Goal: Information Seeking & Learning: Find specific fact

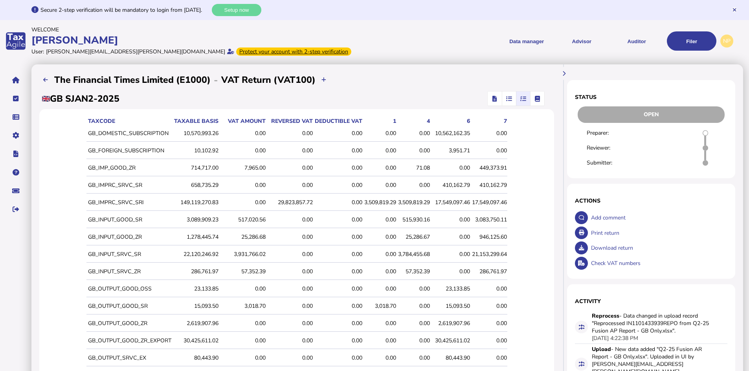
click at [261, 220] on div "517,020.56" at bounding box center [242, 219] width 45 height 7
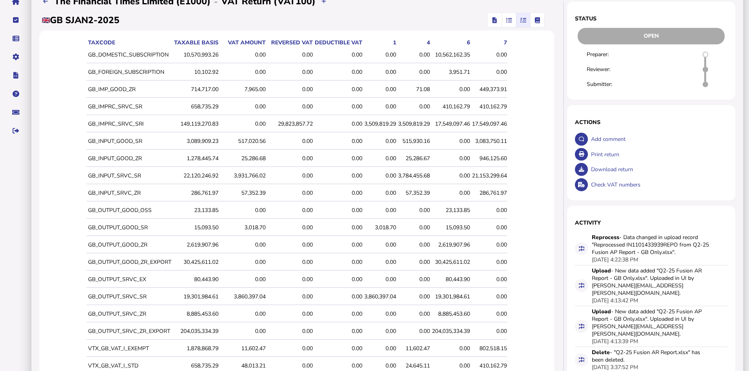
scroll to position [118, 0]
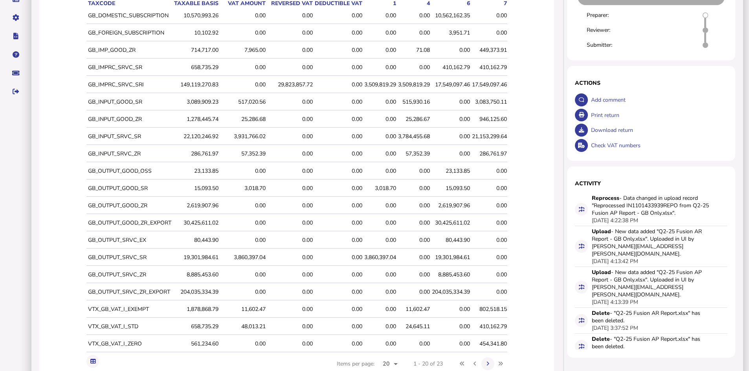
click at [261, 186] on div "3,018.70" at bounding box center [242, 188] width 45 height 7
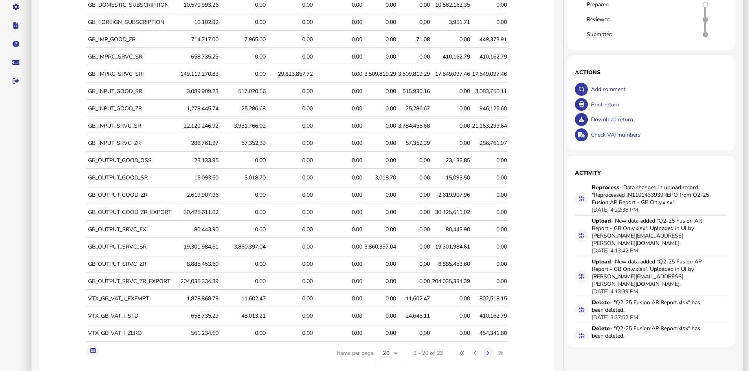
scroll to position [115, 0]
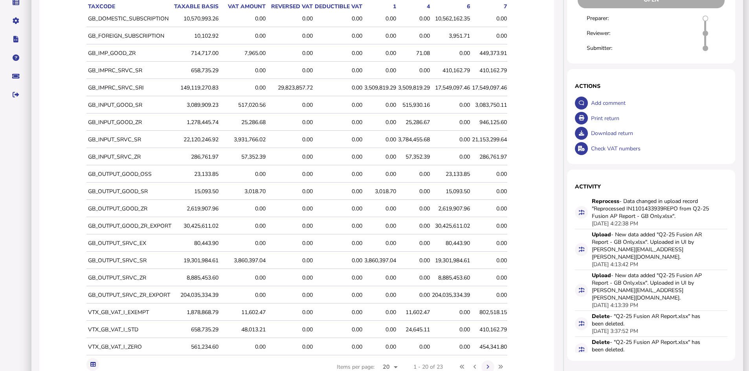
click at [245, 259] on div "3,860,397.04" at bounding box center [242, 260] width 45 height 7
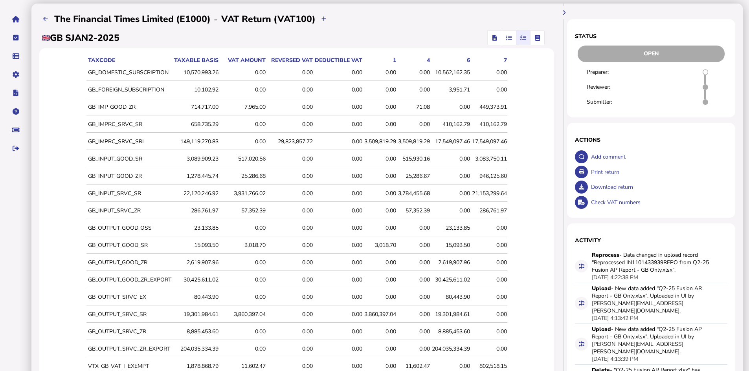
scroll to position [79, 0]
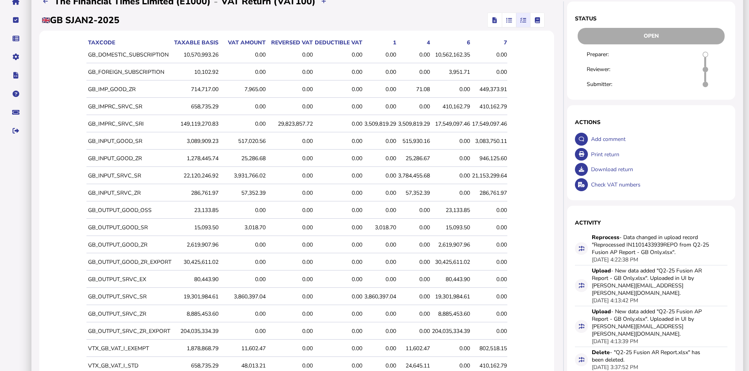
click at [493, 20] on icon "button" at bounding box center [494, 20] width 4 height 0
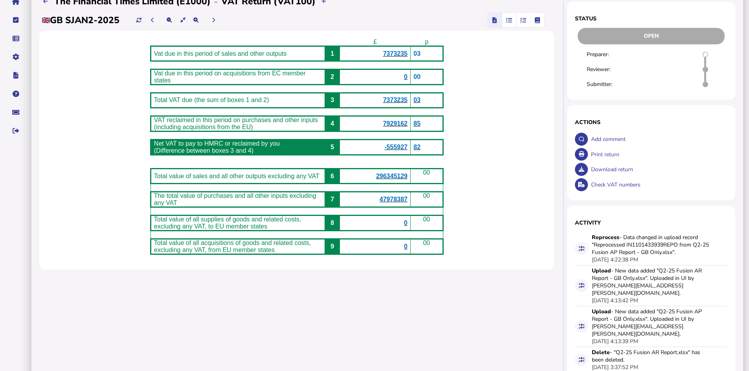
click at [399, 53] on span "7373235" at bounding box center [395, 53] width 24 height 7
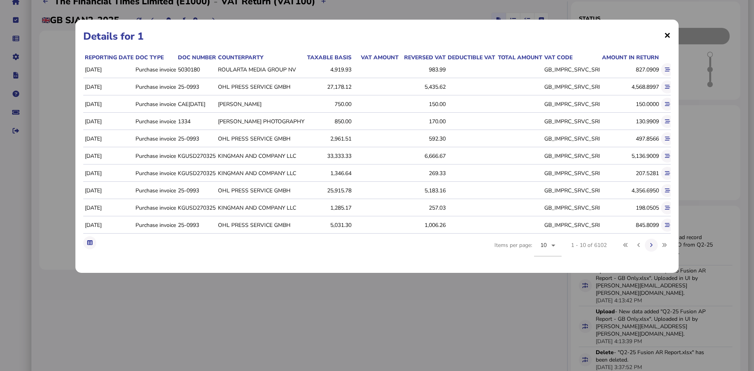
click at [667, 36] on span "×" at bounding box center [667, 34] width 7 height 15
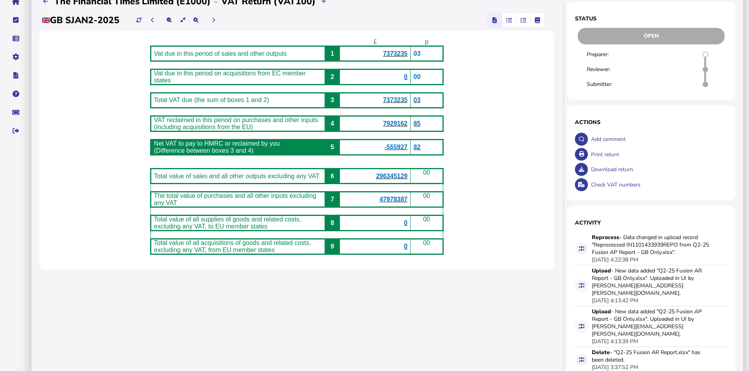
click at [524, 20] on icon "button" at bounding box center [523, 20] width 6 height 0
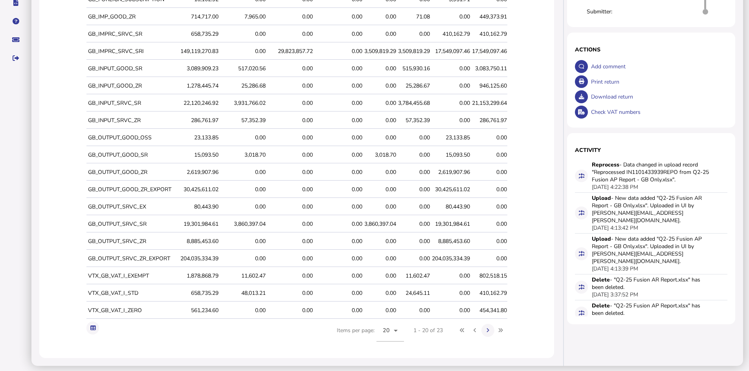
scroll to position [154, 0]
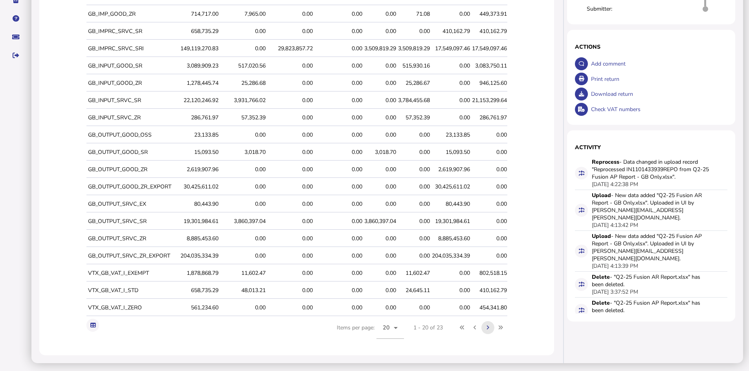
click at [489, 328] on icon at bounding box center [487, 327] width 3 height 5
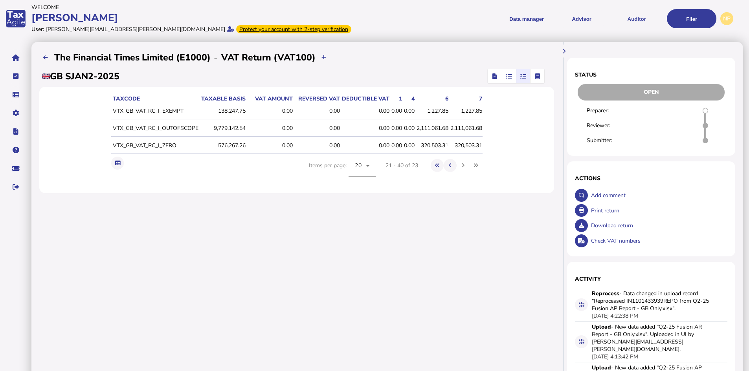
scroll to position [2, 0]
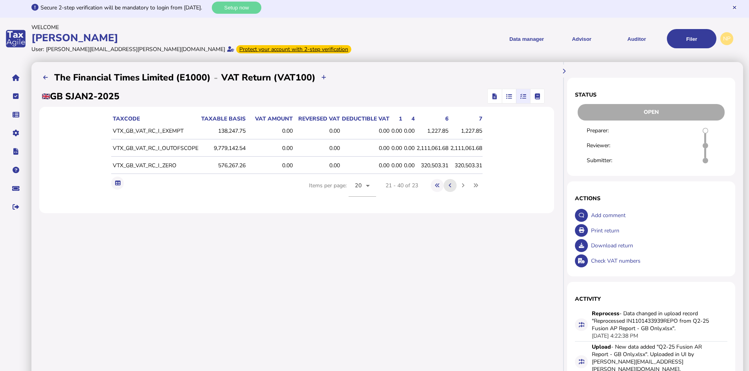
click at [451, 184] on icon at bounding box center [450, 185] width 3 height 5
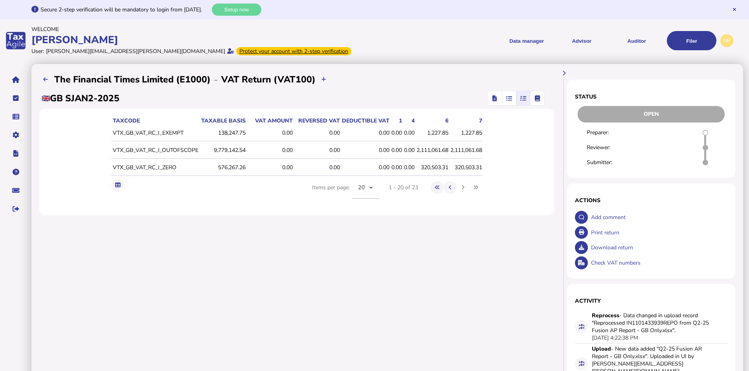
scroll to position [0, 0]
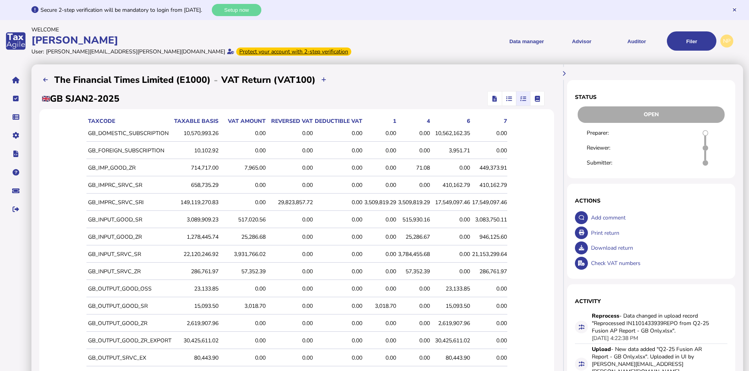
click at [493, 99] on icon "button" at bounding box center [494, 99] width 4 height 0
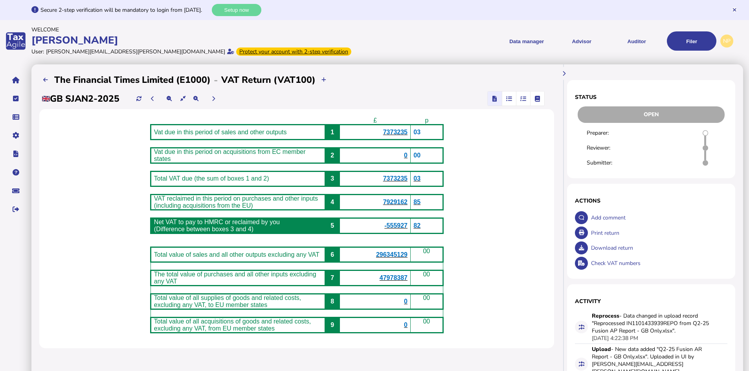
click at [401, 133] on span "7373235" at bounding box center [395, 132] width 24 height 7
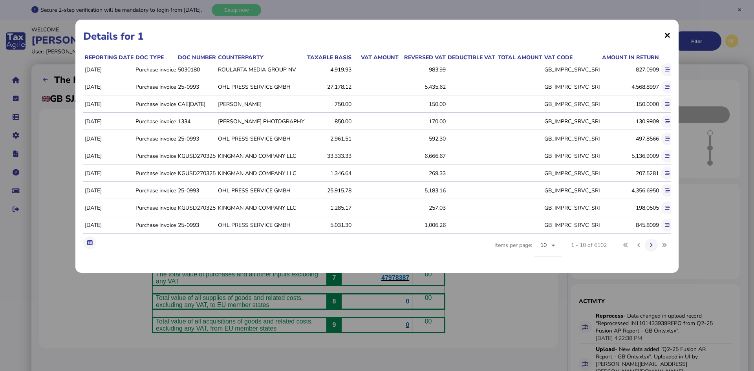
click at [667, 34] on span "×" at bounding box center [667, 34] width 7 height 15
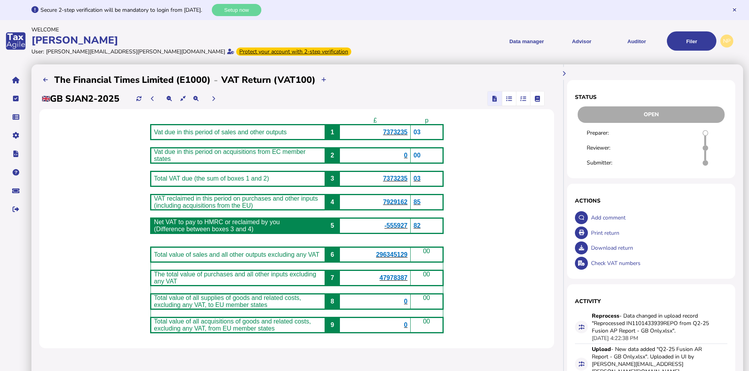
click at [522, 99] on icon "button" at bounding box center [523, 99] width 6 height 0
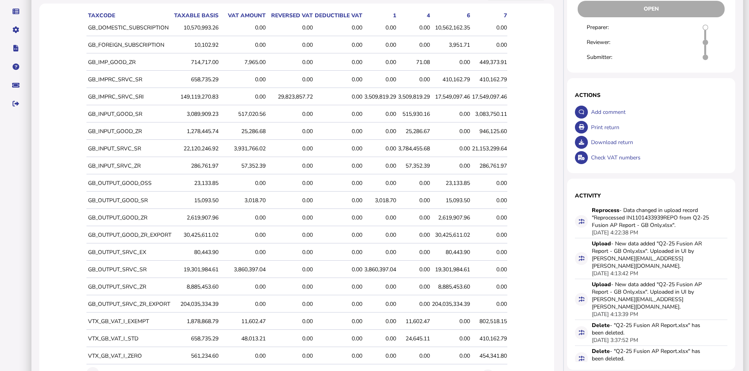
scroll to position [118, 0]
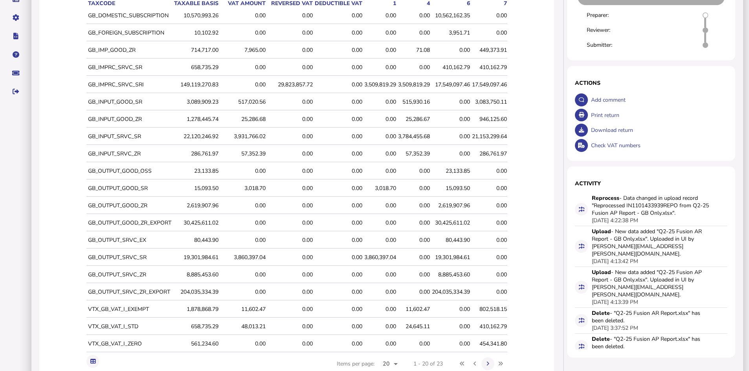
click at [243, 257] on div "3,860,397.04" at bounding box center [242, 257] width 45 height 7
click at [376, 258] on div "3,860,397.04" at bounding box center [380, 257] width 32 height 7
click at [243, 256] on div "3,860,397.04" at bounding box center [242, 257] width 45 height 7
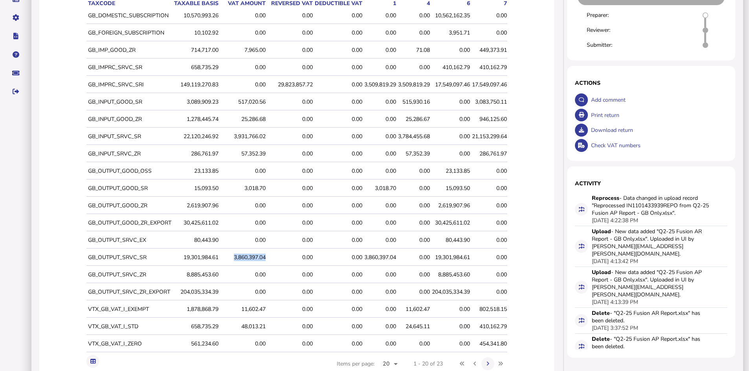
click at [243, 256] on div "3,860,397.04" at bounding box center [242, 257] width 45 height 7
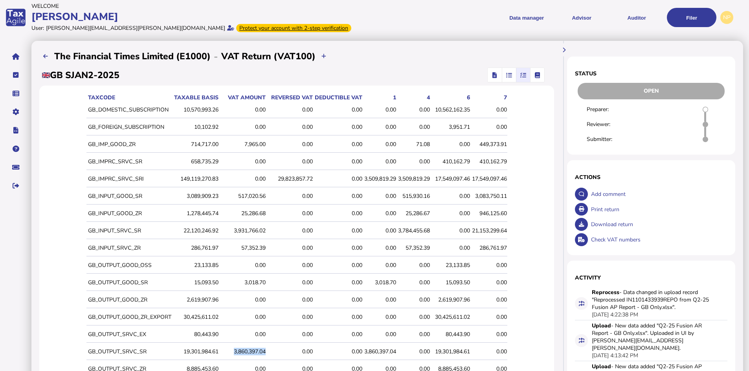
scroll to position [0, 0]
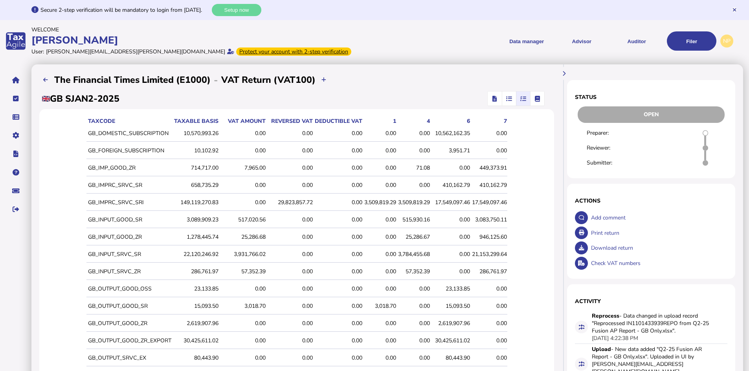
click at [507, 99] on icon "button" at bounding box center [509, 99] width 6 height 0
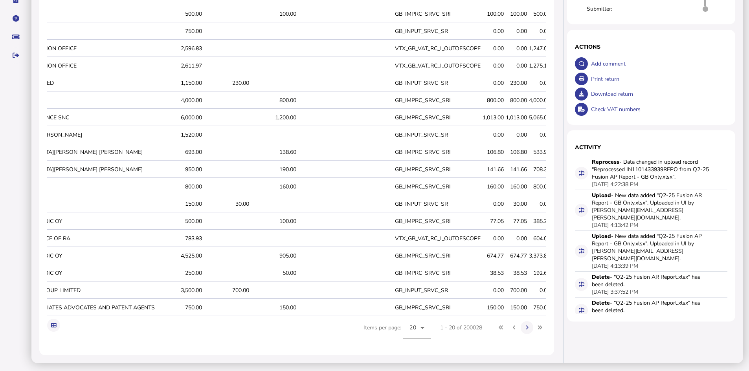
scroll to position [0, 257]
click at [527, 329] on icon at bounding box center [526, 327] width 3 height 5
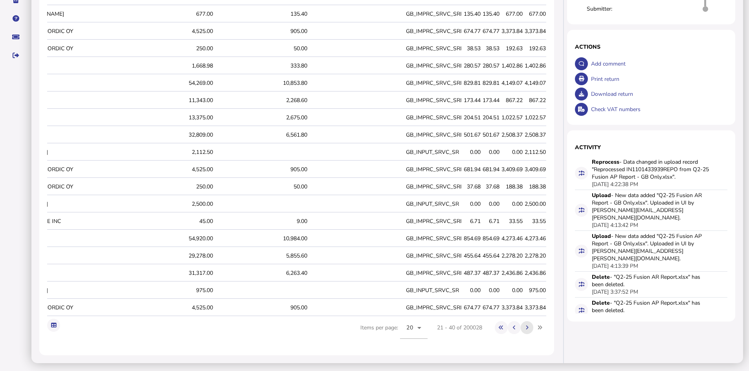
scroll to position [0, 200]
click at [527, 329] on icon at bounding box center [526, 327] width 3 height 5
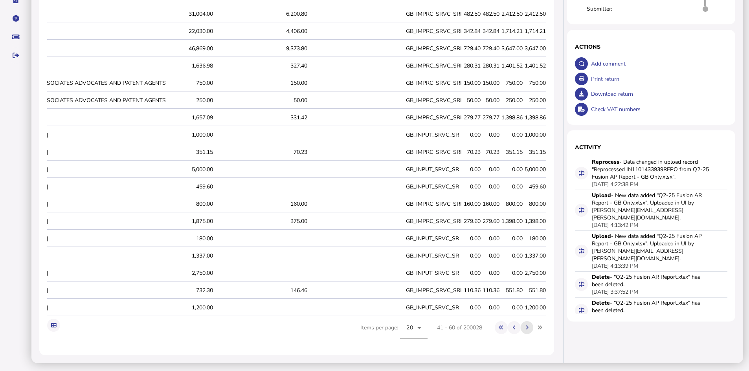
click at [527, 328] on icon at bounding box center [526, 327] width 3 height 5
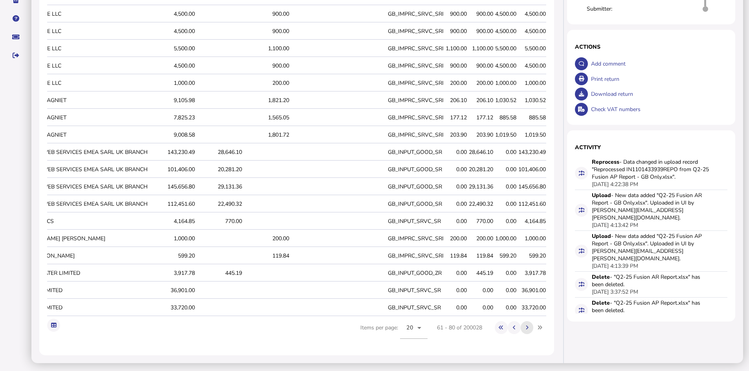
scroll to position [0, 189]
click at [527, 330] on icon at bounding box center [526, 327] width 3 height 5
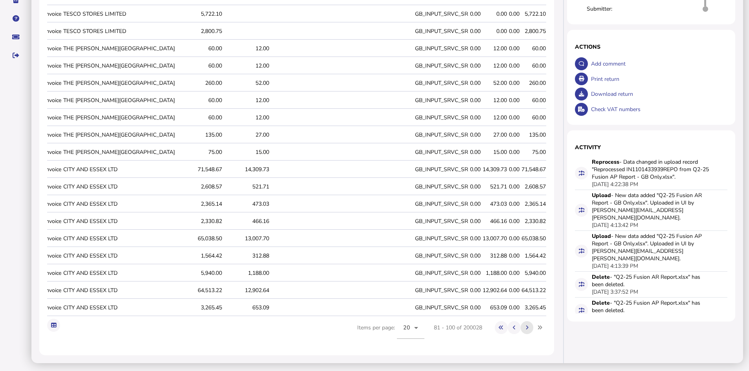
scroll to position [0, 111]
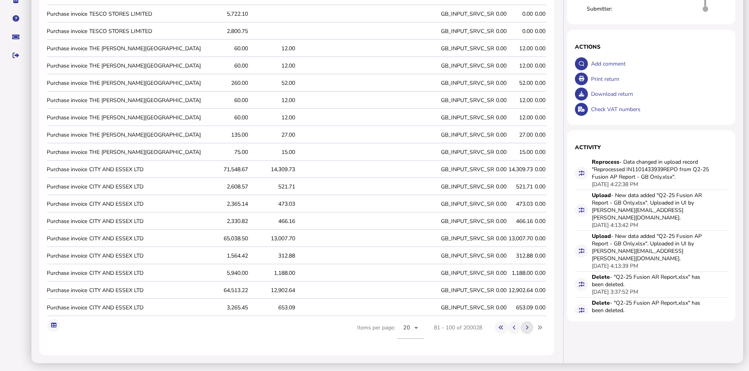
click at [527, 328] on icon at bounding box center [526, 327] width 3 height 5
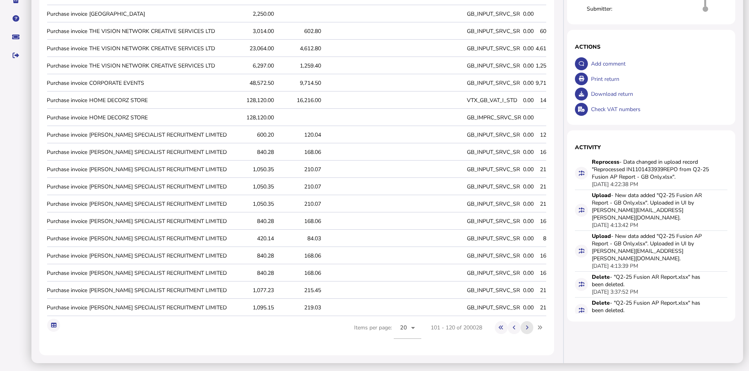
click at [526, 328] on icon at bounding box center [526, 327] width 3 height 5
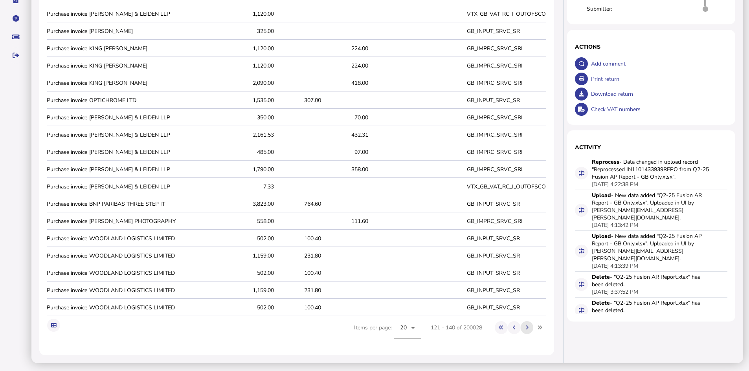
click at [526, 328] on icon at bounding box center [526, 327] width 3 height 5
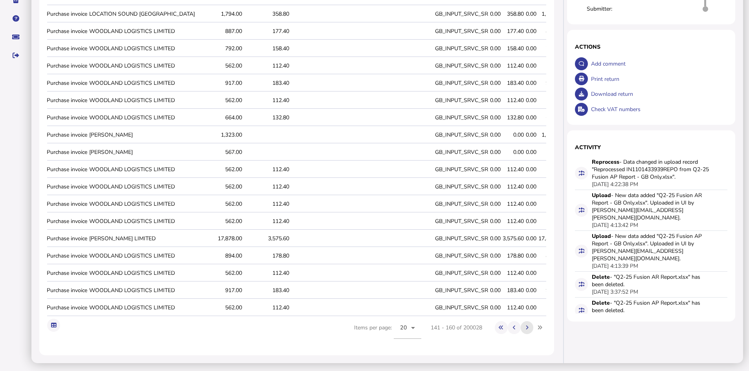
click at [526, 329] on icon at bounding box center [526, 327] width 3 height 5
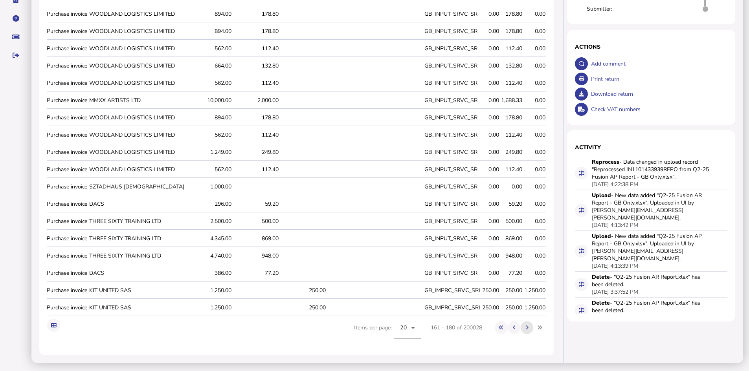
click at [526, 329] on icon at bounding box center [526, 327] width 3 height 5
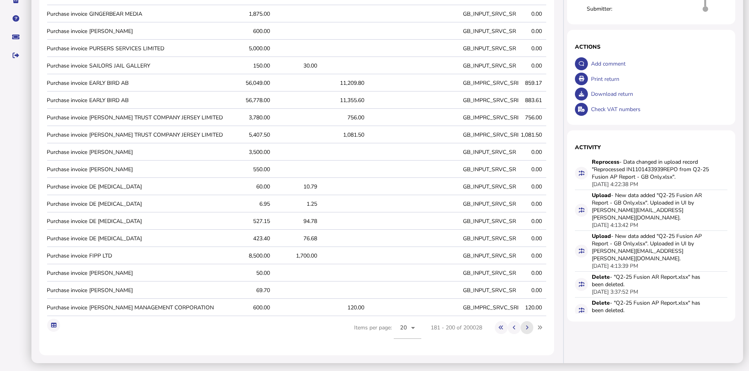
click at [525, 329] on icon at bounding box center [526, 327] width 3 height 5
click at [526, 328] on icon at bounding box center [526, 327] width 3 height 5
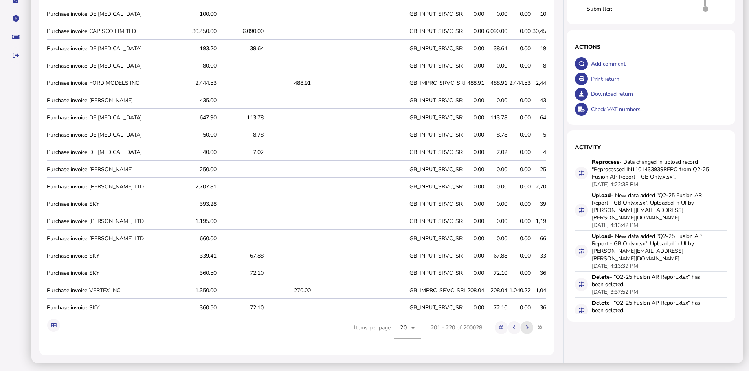
click at [527, 327] on button at bounding box center [526, 327] width 13 height 13
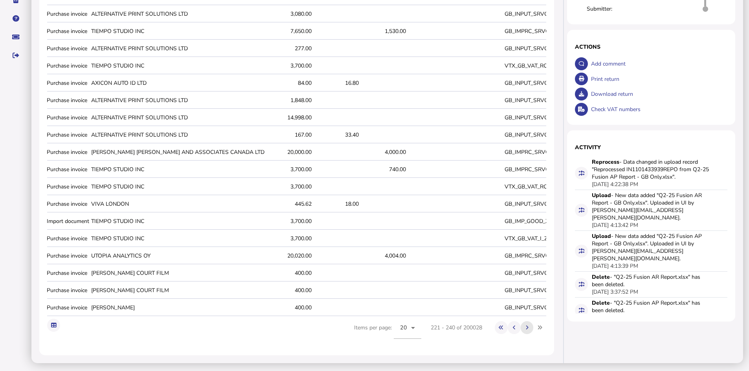
click at [526, 330] on icon at bounding box center [526, 327] width 3 height 5
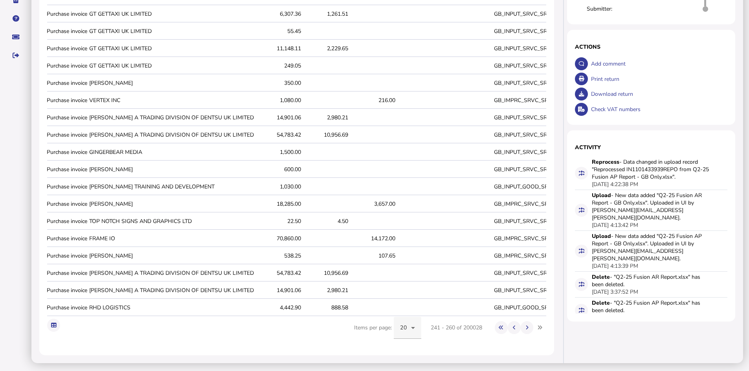
click at [412, 330] on icon at bounding box center [412, 327] width 9 height 9
click at [408, 308] on span "100" at bounding box center [404, 306] width 10 height 9
click at [527, 329] on icon at bounding box center [526, 327] width 3 height 5
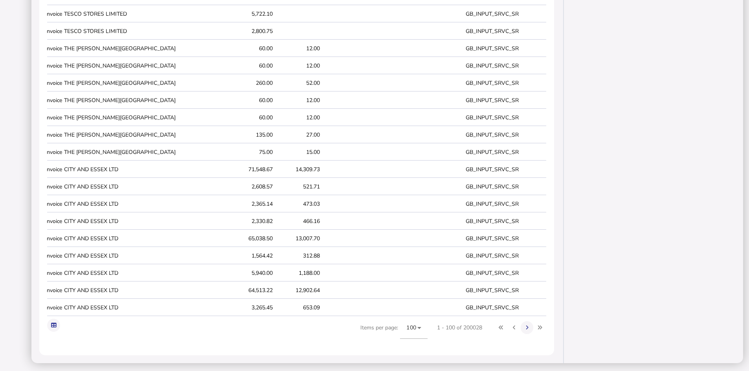
scroll to position [0, 200]
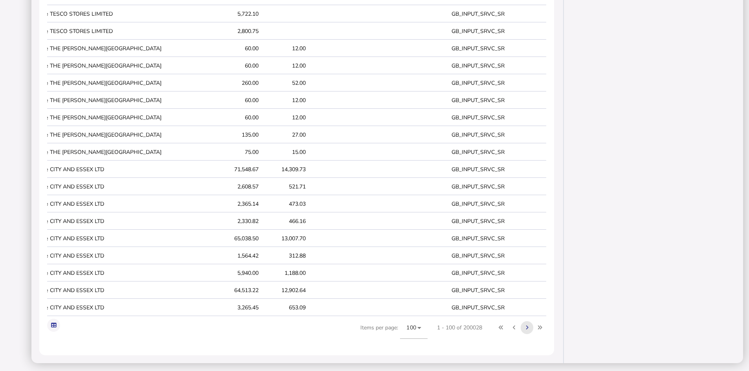
click at [525, 326] on icon at bounding box center [526, 327] width 3 height 5
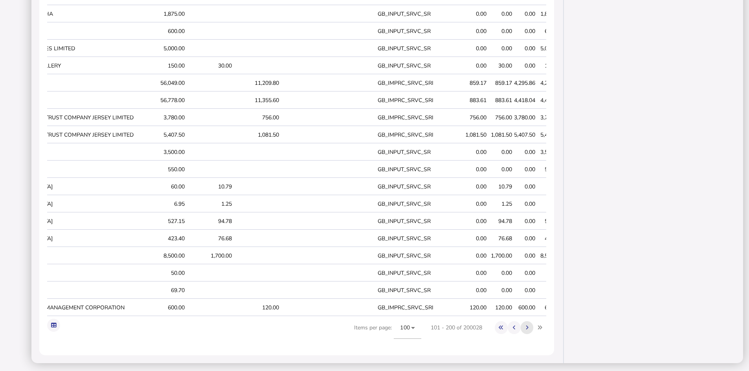
click at [525, 326] on button at bounding box center [526, 327] width 13 height 13
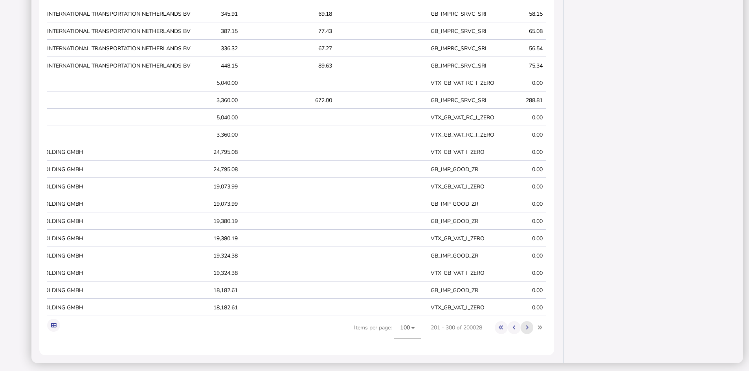
click at [526, 326] on icon at bounding box center [526, 327] width 3 height 5
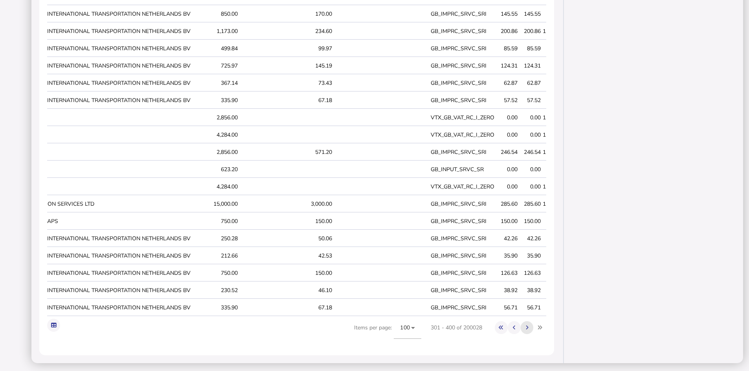
click at [526, 326] on icon at bounding box center [526, 327] width 3 height 5
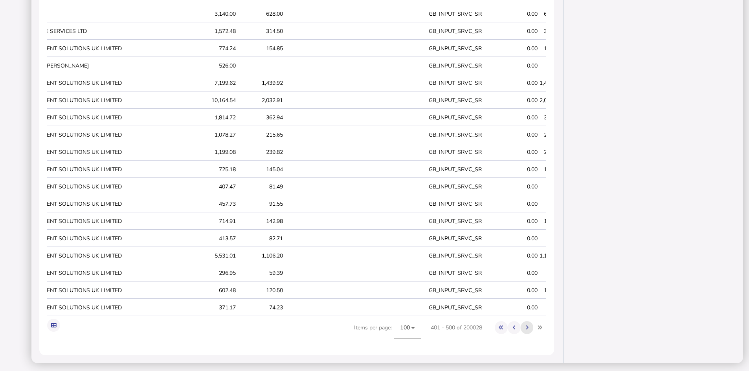
click at [527, 326] on icon at bounding box center [526, 327] width 3 height 5
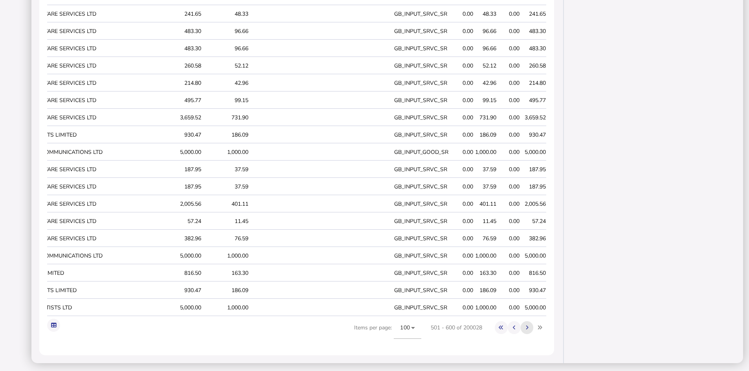
scroll to position [0, 195]
click at [527, 326] on icon at bounding box center [526, 327] width 3 height 5
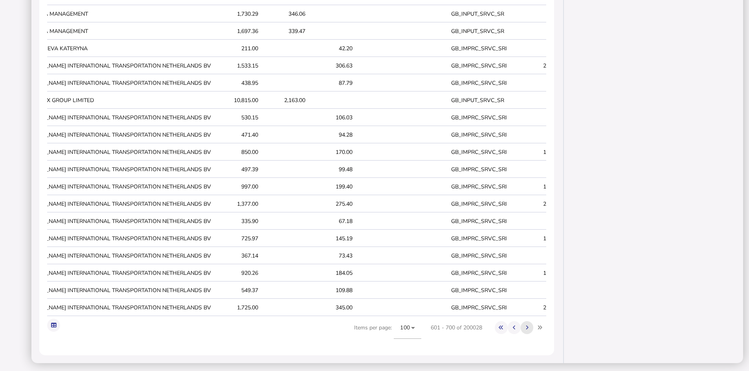
click at [527, 326] on icon at bounding box center [526, 327] width 3 height 5
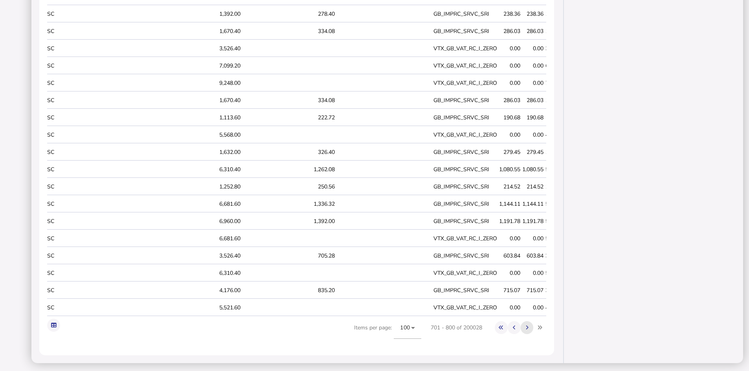
click at [527, 326] on icon at bounding box center [526, 327] width 3 height 5
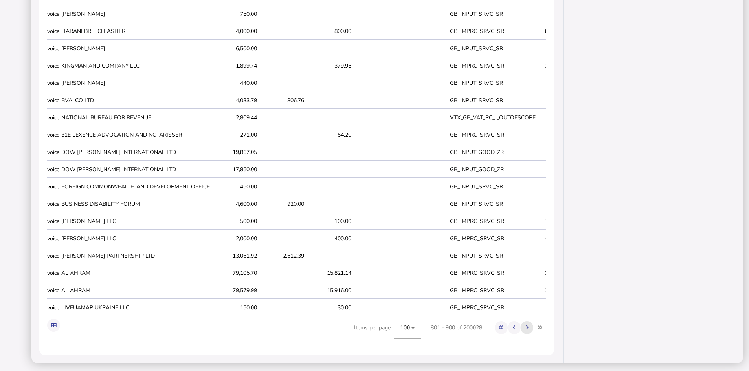
click at [527, 326] on icon at bounding box center [526, 327] width 3 height 5
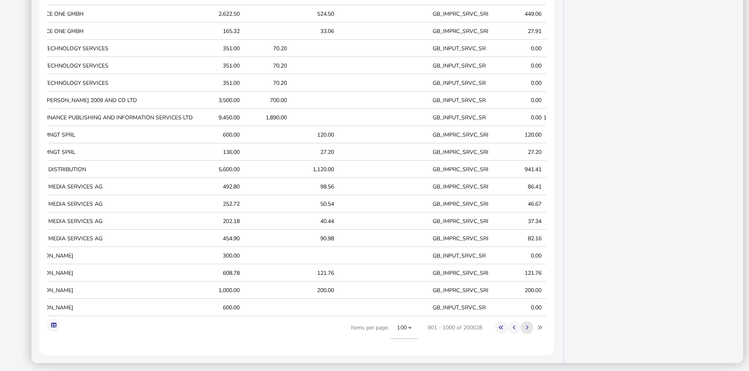
click at [527, 326] on icon at bounding box center [526, 327] width 3 height 5
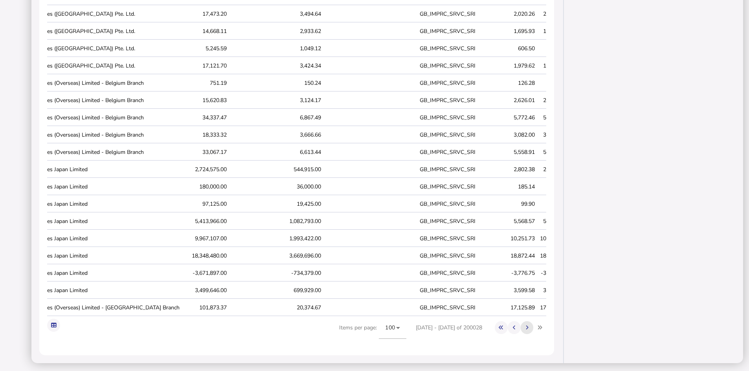
click at [527, 326] on icon at bounding box center [526, 327] width 3 height 5
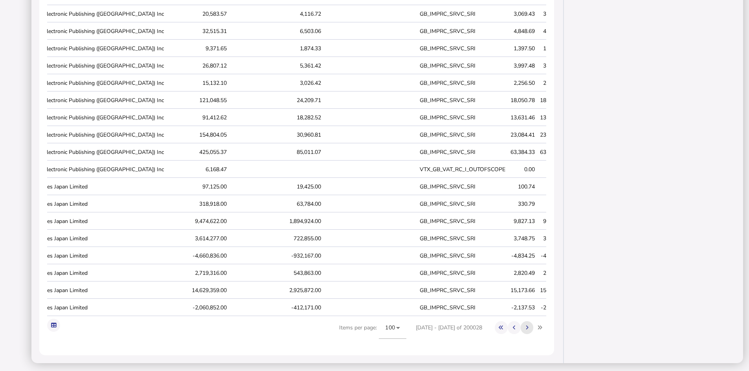
click at [527, 326] on icon at bounding box center [526, 327] width 3 height 5
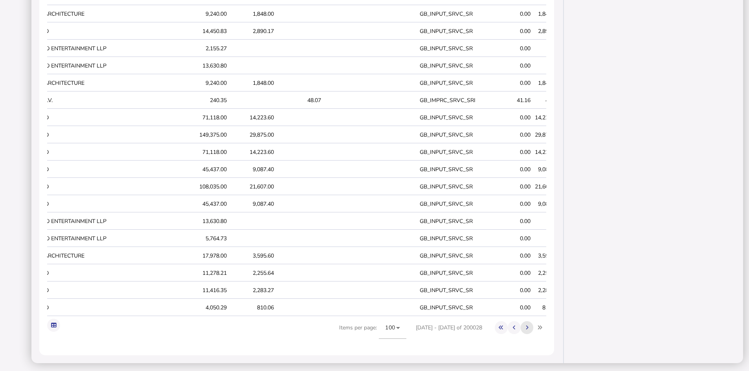
click at [527, 326] on icon at bounding box center [526, 327] width 3 height 5
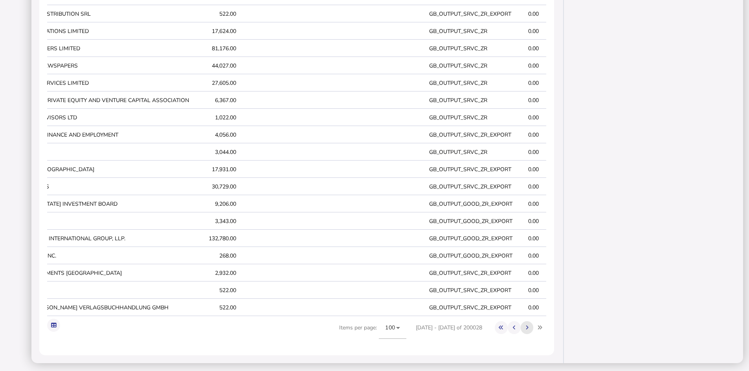
click at [527, 326] on icon at bounding box center [526, 327] width 3 height 5
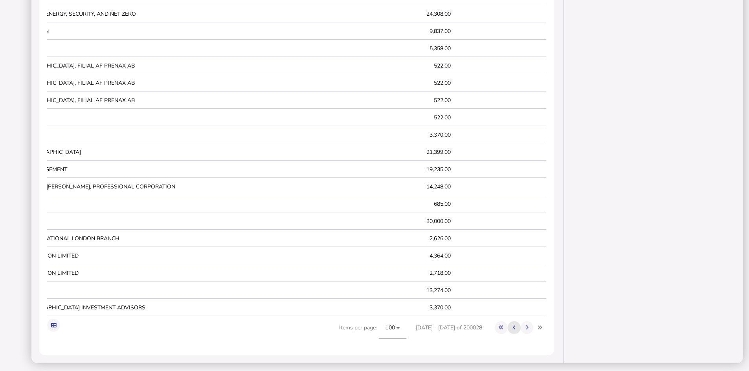
click at [515, 326] on icon at bounding box center [514, 327] width 3 height 5
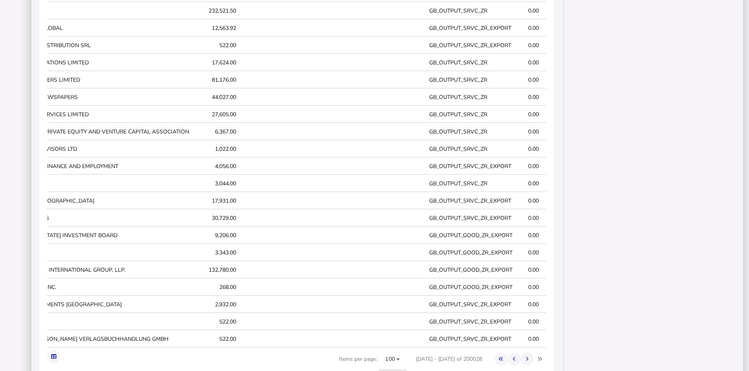
scroll to position [1542, 0]
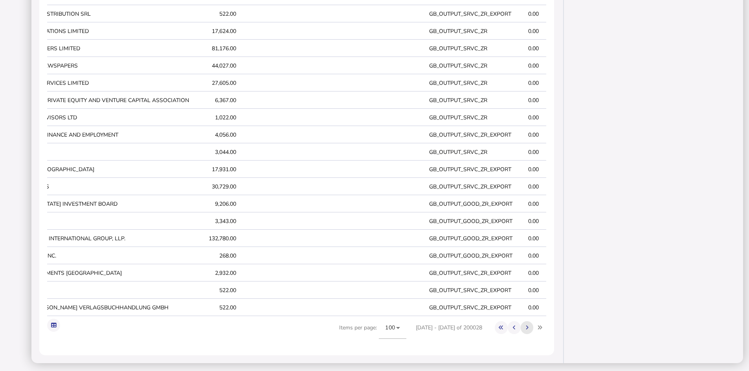
click at [527, 328] on icon at bounding box center [526, 327] width 3 height 5
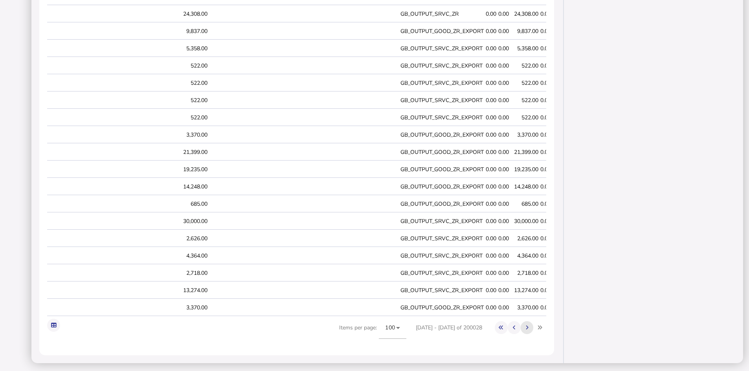
click at [527, 326] on icon at bounding box center [526, 327] width 3 height 5
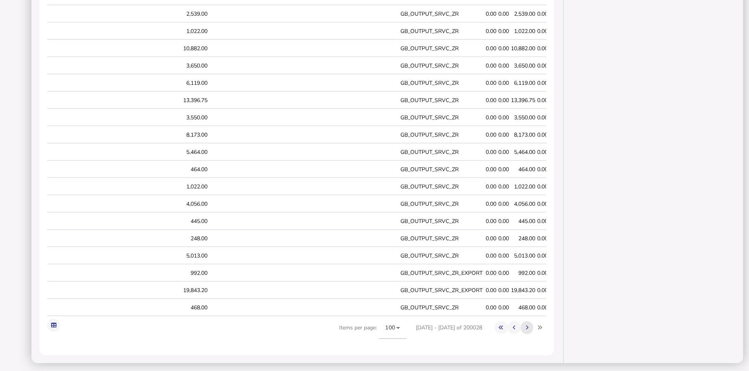
click at [527, 326] on icon at bounding box center [526, 327] width 3 height 5
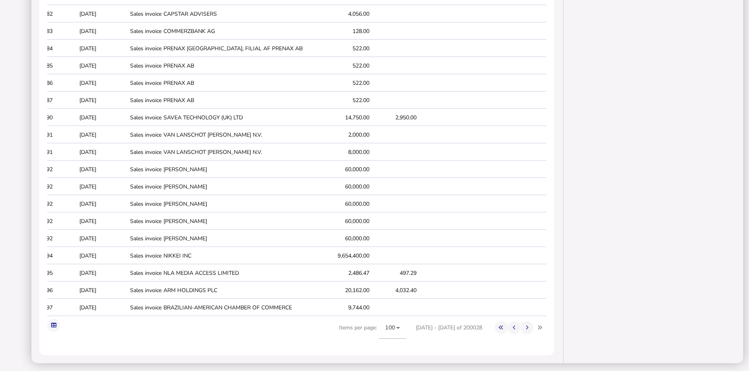
scroll to position [0, 0]
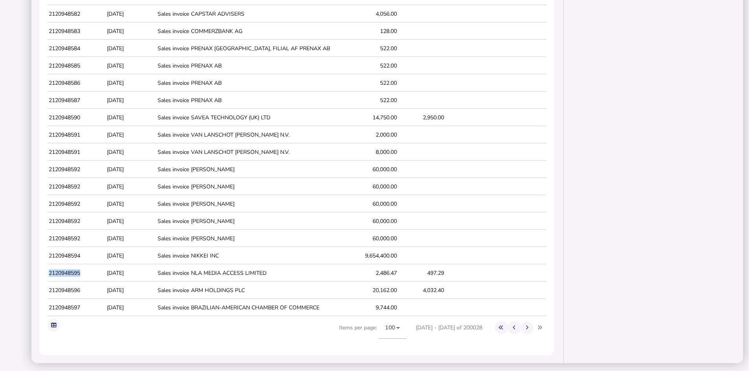
drag, startPoint x: 81, startPoint y: 266, endPoint x: 49, endPoint y: 267, distance: 32.6
click at [49, 267] on td "2120948595" at bounding box center [76, 273] width 58 height 16
copy td "2120948595"
click at [76, 285] on td "2120948596" at bounding box center [76, 290] width 58 height 16
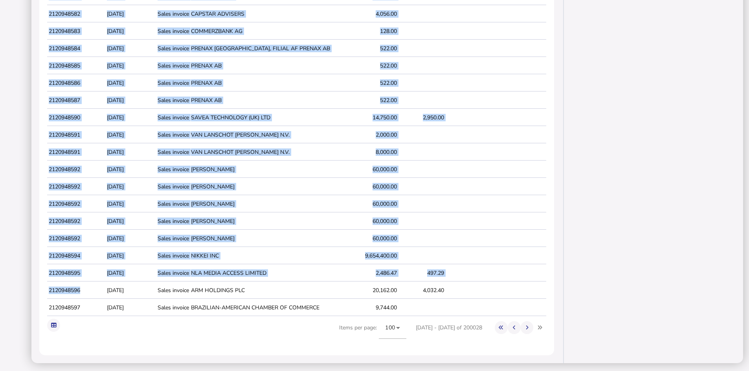
drag, startPoint x: 82, startPoint y: 284, endPoint x: 46, endPoint y: 287, distance: 36.3
click at [80, 283] on td "2120948596" at bounding box center [76, 290] width 58 height 16
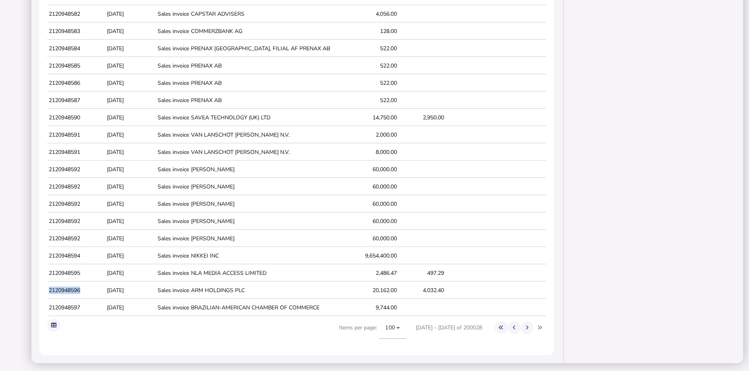
drag, startPoint x: 81, startPoint y: 283, endPoint x: 49, endPoint y: 286, distance: 31.5
click at [49, 286] on td "2120948596" at bounding box center [76, 290] width 58 height 16
copy td "2120948596"
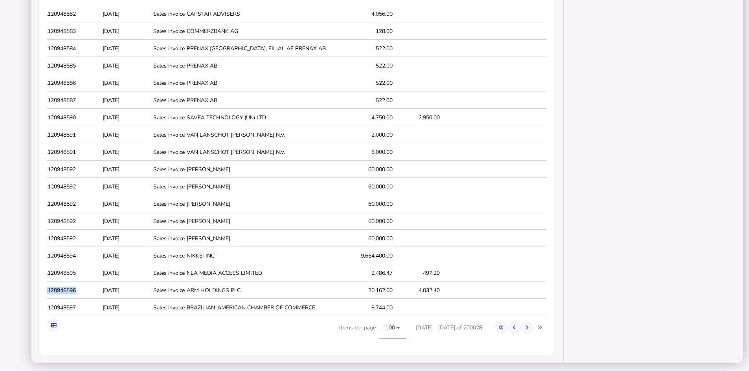
scroll to position [0, 4]
copy td "2120948596"
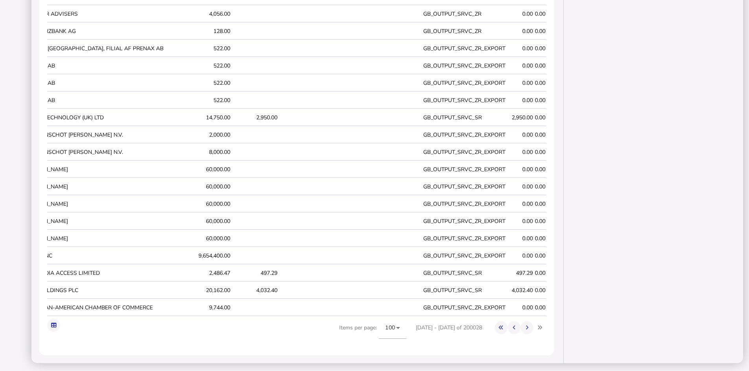
scroll to position [0, 200]
